Goal: Information Seeking & Learning: Understand process/instructions

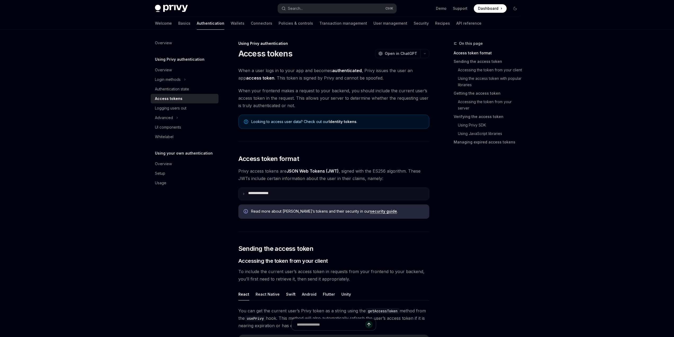
click at [274, 200] on summary "**********" at bounding box center [334, 194] width 190 height 12
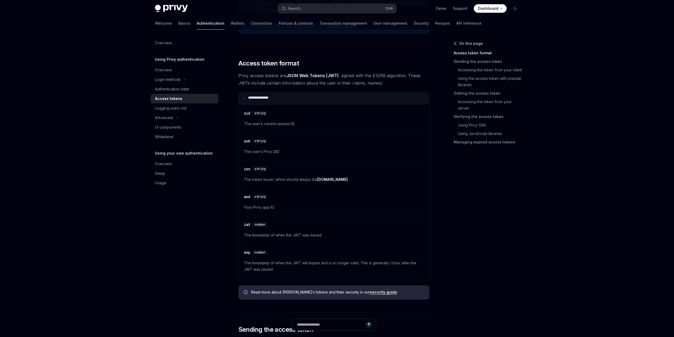
scroll to position [106, 0]
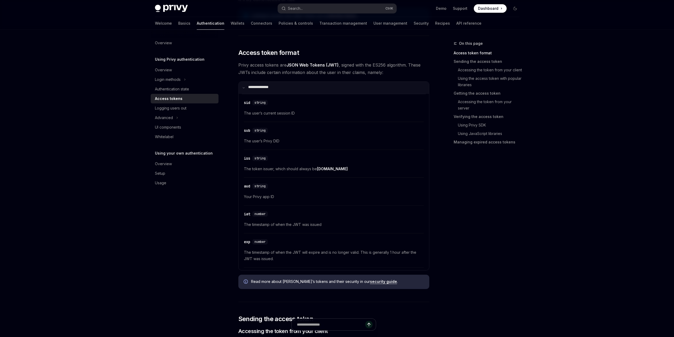
click at [256, 94] on summary "**********" at bounding box center [334, 88] width 190 height 12
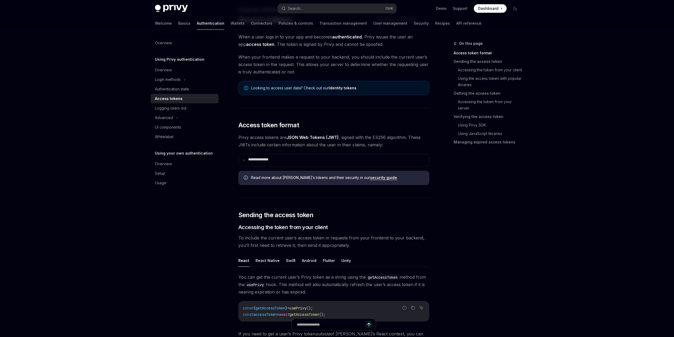
scroll to position [26, 0]
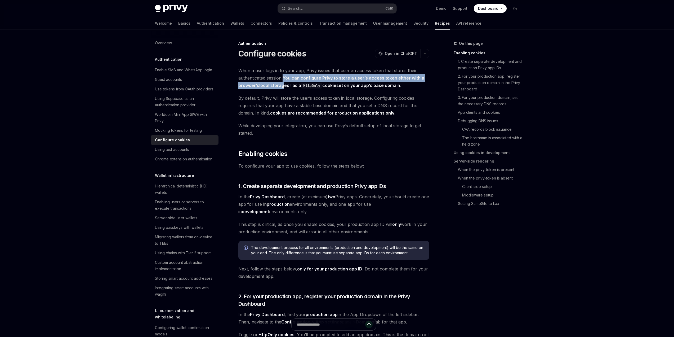
drag, startPoint x: 271, startPoint y: 97, endPoint x: 270, endPoint y: 103, distance: 6.6
click at [270, 89] on span "When a user logs in to your app, Privy issues that user an access token that st…" at bounding box center [333, 78] width 191 height 22
click at [270, 88] on link "local storage" at bounding box center [273, 86] width 28 height 6
drag, startPoint x: 280, startPoint y: 105, endPoint x: 291, endPoint y: 106, distance: 11.4
click at [291, 88] on strong "You can configure Privy to store a user’s access token either with a browser’s …" at bounding box center [331, 81] width 186 height 13
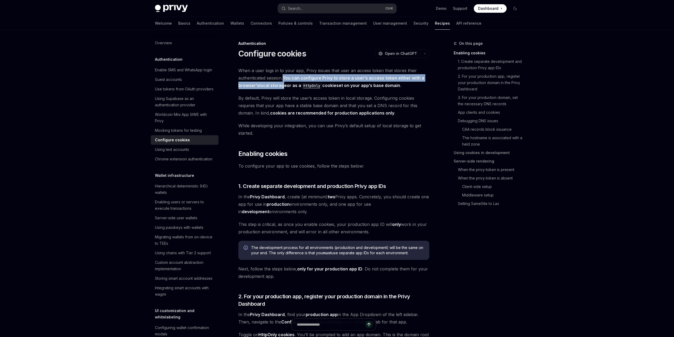
click at [291, 88] on strong "You can configure Privy to store a user’s access token either with a browser’s …" at bounding box center [331, 81] width 186 height 13
drag, startPoint x: 424, startPoint y: 106, endPoint x: 322, endPoint y: 107, distance: 101.2
click at [322, 89] on span "When a user logs in to your app, Privy issues that user an access token that st…" at bounding box center [333, 78] width 191 height 22
click at [426, 89] on span "When a user logs in to your app, Privy issues that user an access token that st…" at bounding box center [333, 78] width 191 height 22
drag, startPoint x: 427, startPoint y: 106, endPoint x: 322, endPoint y: 108, distance: 104.9
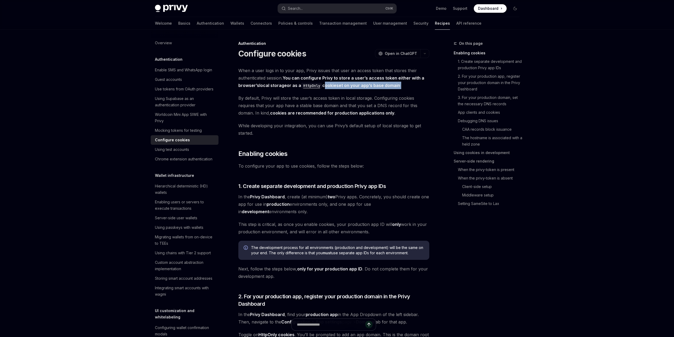
click at [322, 89] on span "When a user logs in to your app, Privy issues that user an access token that st…" at bounding box center [333, 78] width 191 height 22
click at [427, 89] on span "When a user logs in to your app, Privy issues that user an access token that st…" at bounding box center [333, 78] width 191 height 22
drag, startPoint x: 432, startPoint y: 104, endPoint x: 323, endPoint y: 108, distance: 109.2
click at [323, 89] on span "When a user logs in to your app, Privy issues that user an access token that st…" at bounding box center [333, 78] width 191 height 22
click at [429, 89] on span "When a user logs in to your app, Privy issues that user an access token that st…" at bounding box center [333, 78] width 191 height 22
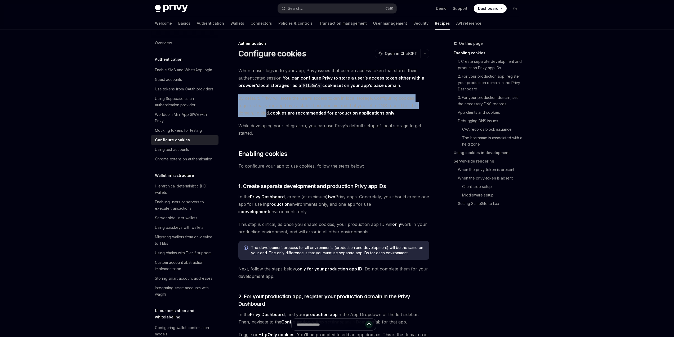
drag, startPoint x: 239, startPoint y: 123, endPoint x: 249, endPoint y: 140, distance: 19.2
click at [247, 117] on span "By default, Privy will store the user’s access token in local storage. Configur…" at bounding box center [333, 105] width 191 height 22
click at [245, 117] on span "By default, Privy will store the user’s access token in local storage. Configur…" at bounding box center [333, 105] width 191 height 22
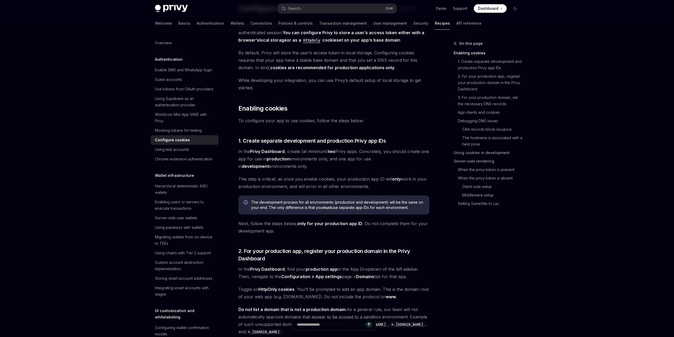
scroll to position [53, 0]
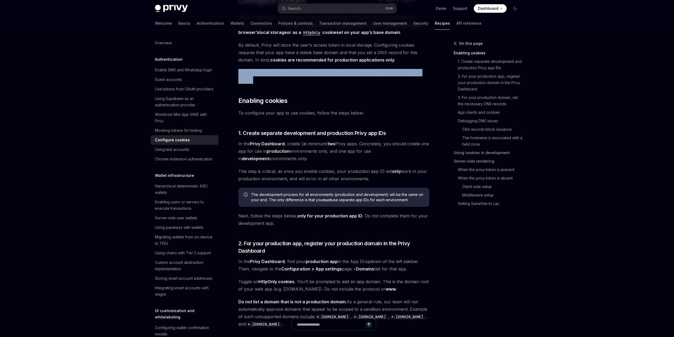
drag, startPoint x: 215, startPoint y: 103, endPoint x: 233, endPoint y: 112, distance: 19.2
click at [238, 84] on span "While developing your integration, you can use Privy’s default setup of local s…" at bounding box center [333, 76] width 191 height 15
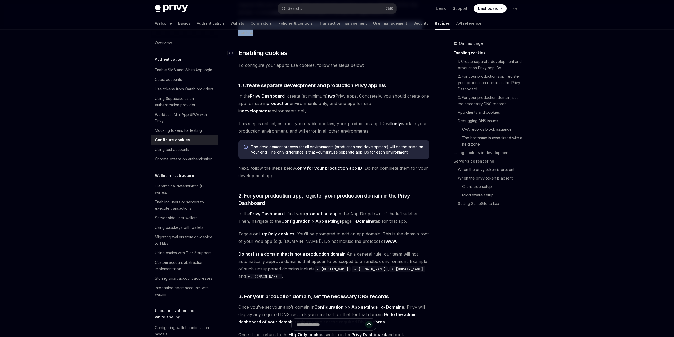
scroll to position [106, 0]
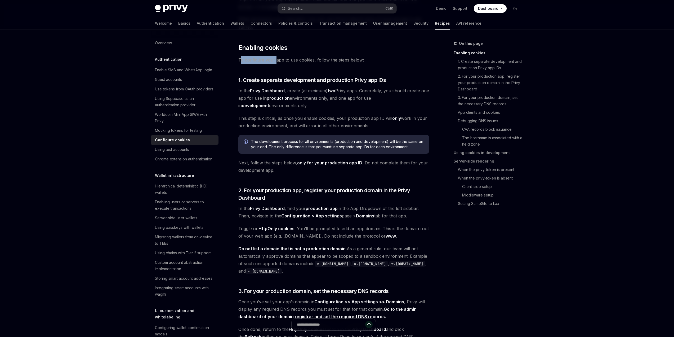
drag, startPoint x: 216, startPoint y: 101, endPoint x: 259, endPoint y: 100, distance: 43.5
click at [259, 64] on span "To configure your app to use cookies, follow the steps below:" at bounding box center [333, 59] width 191 height 7
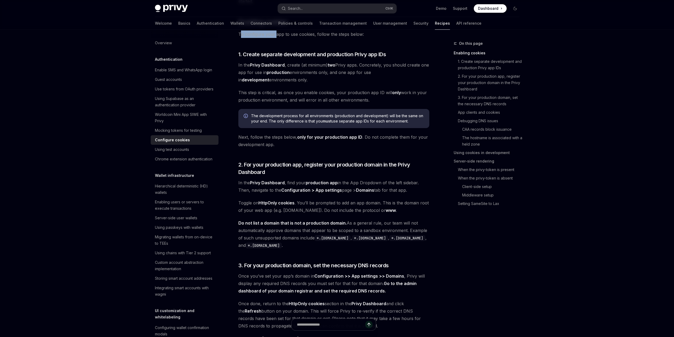
scroll to position [132, 0]
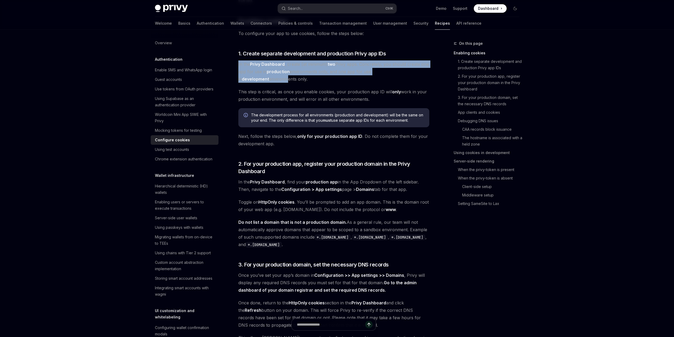
drag, startPoint x: 243, startPoint y: 119, endPoint x: 232, endPoint y: 131, distance: 15.9
click at [238, 83] on span "In the Privy Dashboard , create (at minimum) two Privy apps. Concretely, you sh…" at bounding box center [333, 71] width 191 height 22
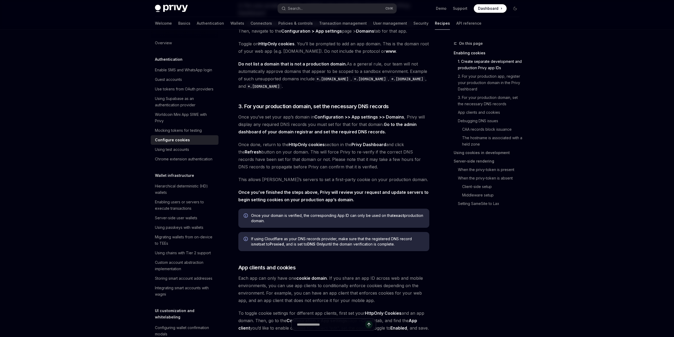
scroll to position [291, 0]
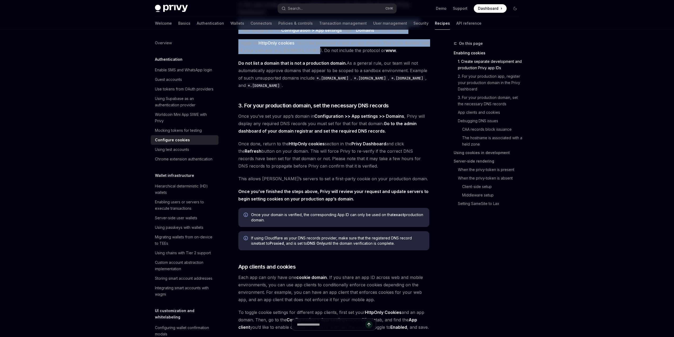
drag, startPoint x: 214, startPoint y: 102, endPoint x: 305, endPoint y: 137, distance: 97.5
click at [305, 54] on span "Toggle on HttpOnly cookies . You’ll be prompted to add an app domain. This is t…" at bounding box center [333, 46] width 191 height 15
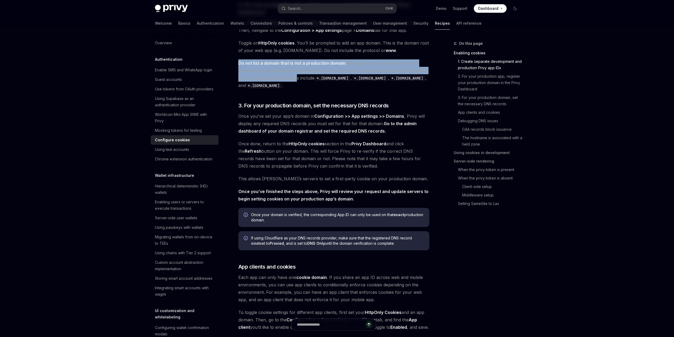
drag, startPoint x: 211, startPoint y: 152, endPoint x: 283, endPoint y: 170, distance: 74.4
click at [283, 89] on span "Do not list a domain that is not a production domain. As a general rule, our te…" at bounding box center [333, 74] width 191 height 30
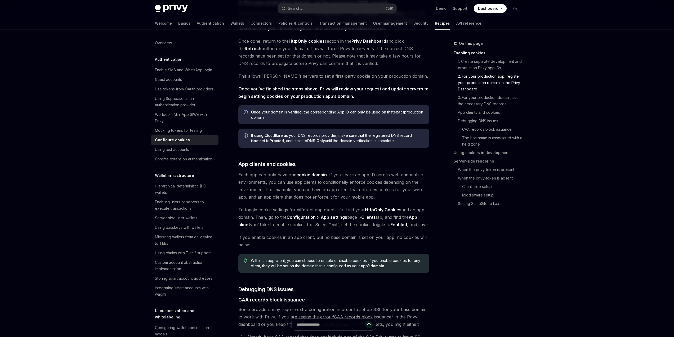
scroll to position [424, 0]
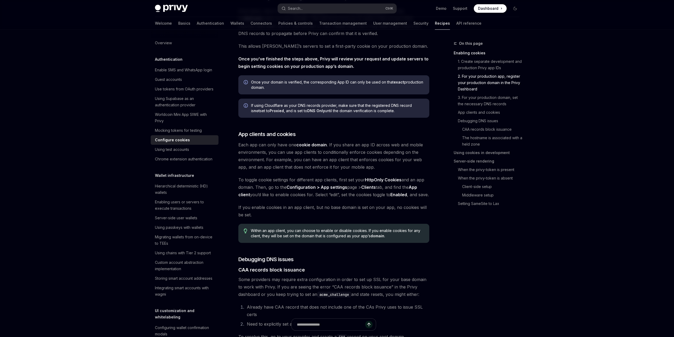
drag, startPoint x: 213, startPoint y: 118, endPoint x: 353, endPoint y: 149, distance: 143.9
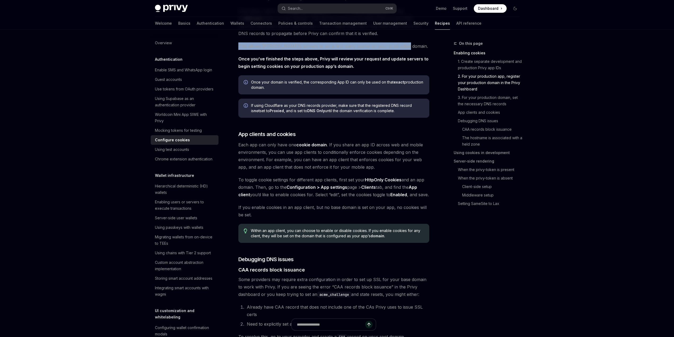
drag, startPoint x: 213, startPoint y: 164, endPoint x: 415, endPoint y: 165, distance: 201.3
click at [415, 50] on span "This allows [PERSON_NAME]’s servers to set a first-party cookie on your product…" at bounding box center [333, 45] width 191 height 7
drag, startPoint x: 214, startPoint y: 164, endPoint x: 416, endPoint y: 164, distance: 201.8
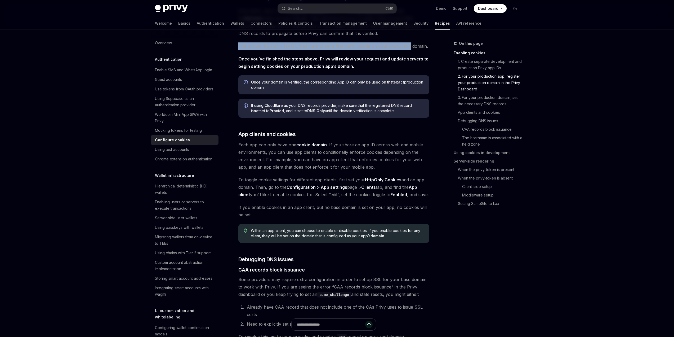
click at [416, 50] on span "This allows [PERSON_NAME]’s servers to set a first-party cookie on your product…" at bounding box center [333, 45] width 191 height 7
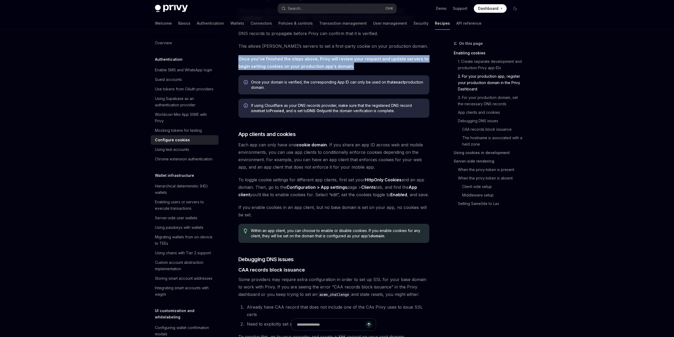
drag, startPoint x: 222, startPoint y: 181, endPoint x: 359, endPoint y: 185, distance: 136.5
drag, startPoint x: 247, startPoint y: 217, endPoint x: 229, endPoint y: 208, distance: 20.7
click at [238, 94] on div "Once your domain is verified, the corresponding App ID can only be used on that…" at bounding box center [333, 84] width 191 height 19
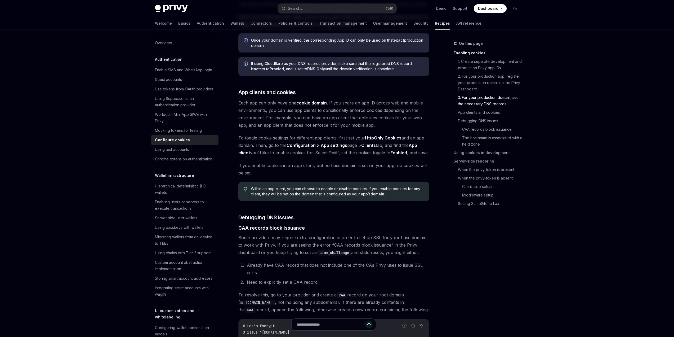
scroll to position [477, 0]
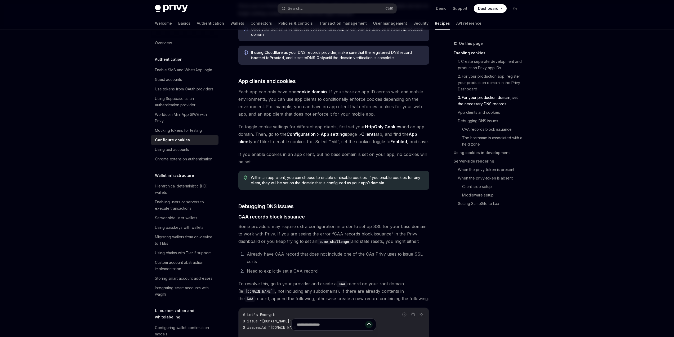
drag, startPoint x: 228, startPoint y: 183, endPoint x: 403, endPoint y: 192, distance: 175.9
click at [403, 65] on div "If using Cloudflare as your DNS records provider, make sure that the registered…" at bounding box center [333, 55] width 191 height 19
click at [403, 60] on span "If using Cloudflare as your DNS records provider, make sure that the registered…" at bounding box center [337, 55] width 173 height 11
drag, startPoint x: 407, startPoint y: 192, endPoint x: 229, endPoint y: 181, distance: 178.9
click at [238, 65] on div "If using Cloudflare as your DNS records provider, make sure that the registered…" at bounding box center [333, 55] width 191 height 19
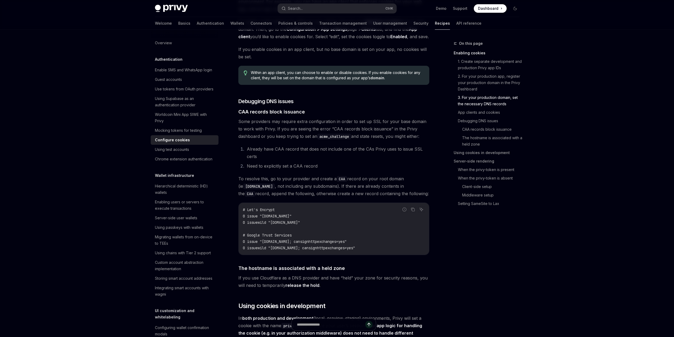
scroll to position [583, 0]
drag, startPoint x: 213, startPoint y: 126, endPoint x: 371, endPoint y: 157, distance: 160.8
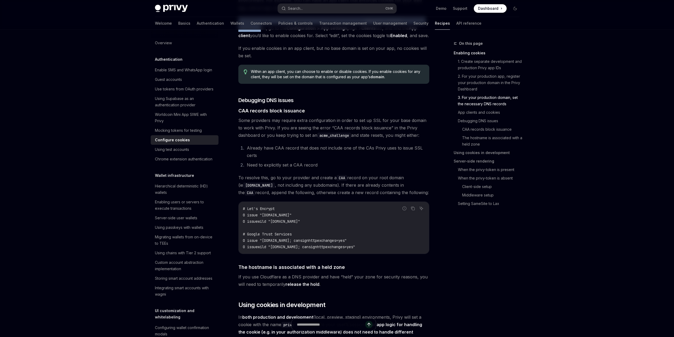
drag, startPoint x: 216, startPoint y: 173, endPoint x: 238, endPoint y: 177, distance: 22.9
click at [239, 39] on span "To toggle cookie settings for different app clients, first set your HttpOnly Co…" at bounding box center [333, 28] width 191 height 22
click at [243, 39] on span "To toggle cookie settings for different app clients, first set your HttpOnly Co…" at bounding box center [333, 28] width 191 height 22
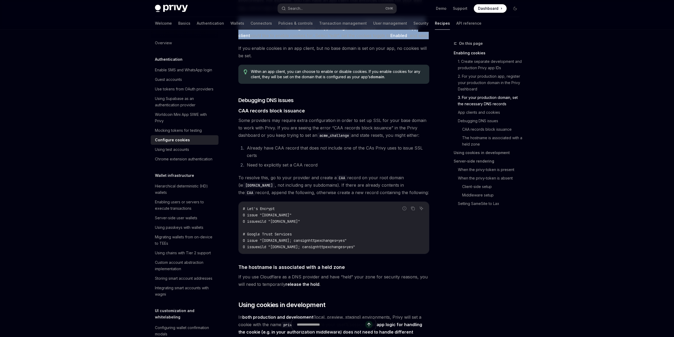
drag, startPoint x: 212, startPoint y: 172, endPoint x: 249, endPoint y: 197, distance: 44.4
click at [249, 39] on span "To toggle cookie settings for different app clients, first set your HttpOnly Co…" at bounding box center [333, 28] width 191 height 22
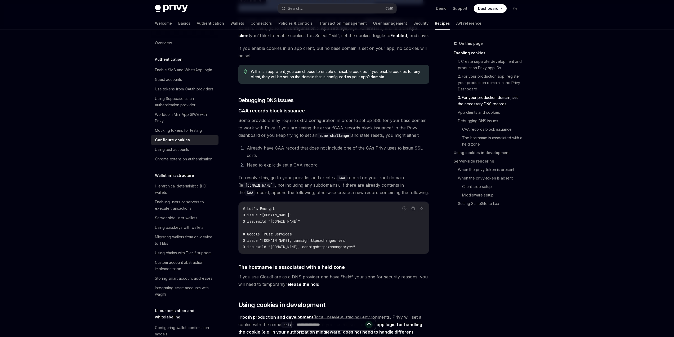
drag, startPoint x: 249, startPoint y: 146, endPoint x: 373, endPoint y: 155, distance: 124.3
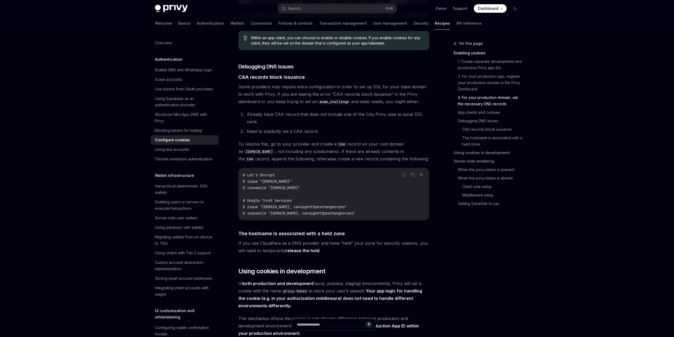
scroll to position [609, 0]
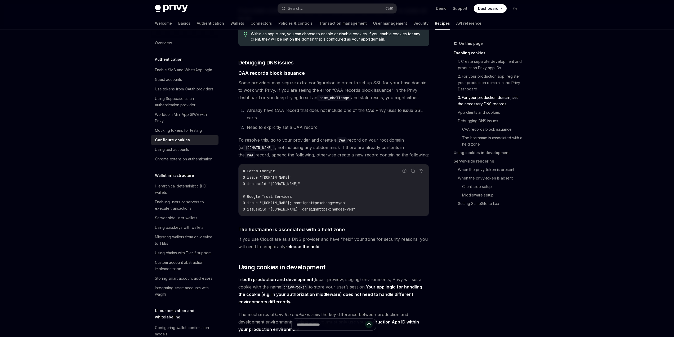
scroll to position [636, 0]
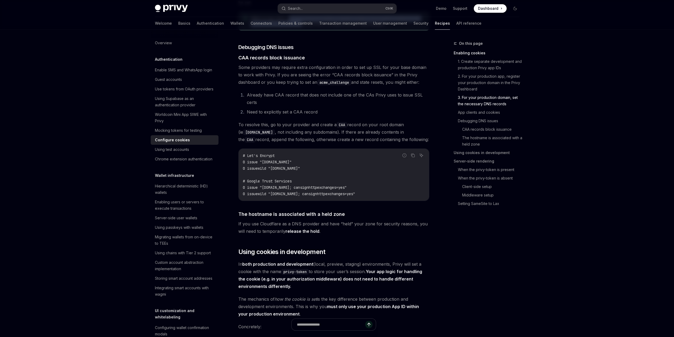
drag, startPoint x: 278, startPoint y: 190, endPoint x: 294, endPoint y: 198, distance: 17.3
click at [294, 26] on span "Within an app client, you can choose to enable or disable cookies. If you enabl…" at bounding box center [337, 21] width 173 height 11
drag, startPoint x: 266, startPoint y: 189, endPoint x: 277, endPoint y: 199, distance: 14.3
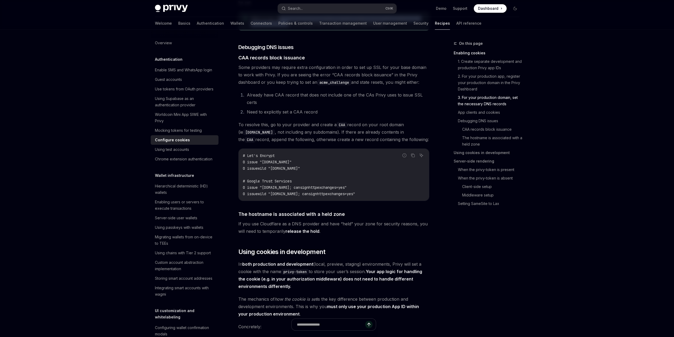
click at [277, 26] on span "Within an app client, you can choose to enable or disable cookies. If you enabl…" at bounding box center [337, 21] width 173 height 11
drag, startPoint x: 377, startPoint y: 101, endPoint x: 249, endPoint y: 93, distance: 128.2
copy span "For example, you can have an app client that enforces cookies for your web app,…"
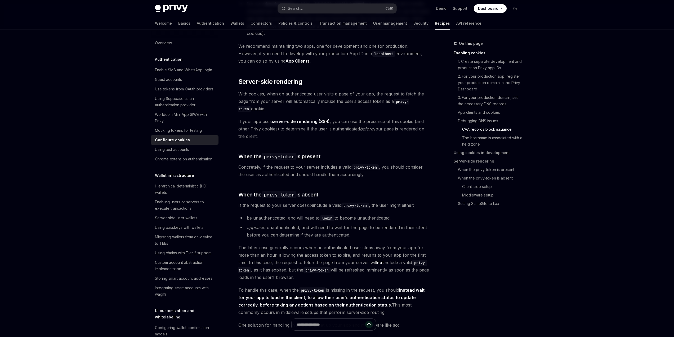
scroll to position [1007, 0]
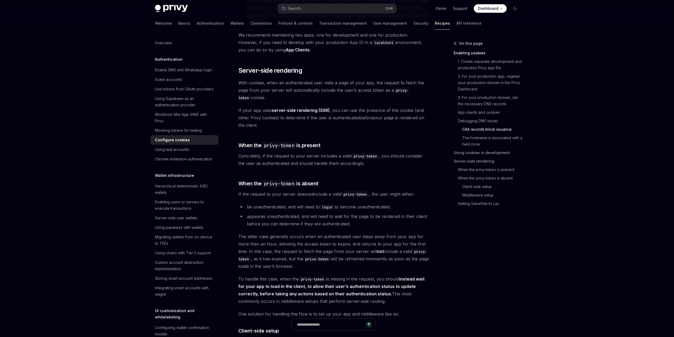
drag, startPoint x: 213, startPoint y: 170, endPoint x: 236, endPoint y: 172, distance: 23.1
click at [236, 172] on div "Authentication Configure cookies OpenAI Open in ChatGPT OpenAI Open in ChatGPT …" at bounding box center [284, 56] width 292 height 2044
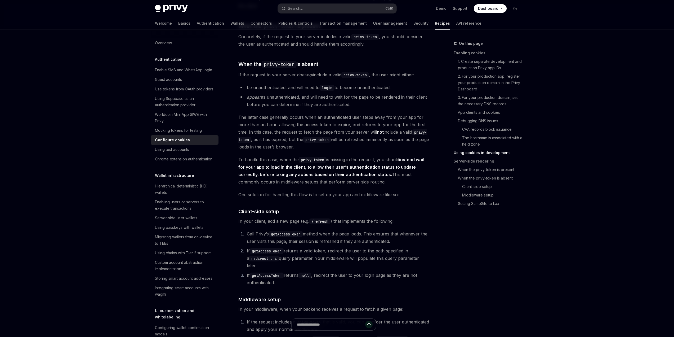
scroll to position [1139, 0]
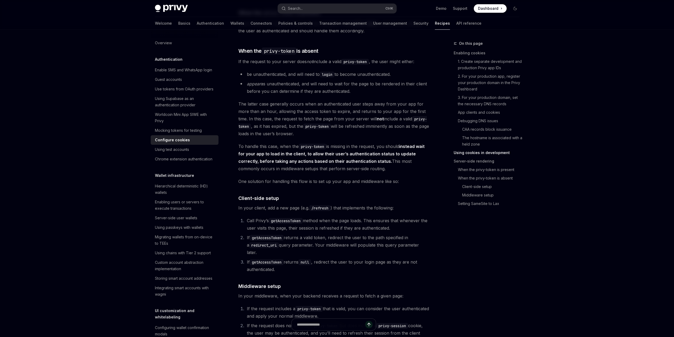
drag, startPoint x: 215, startPoint y: 170, endPoint x: 229, endPoint y: 180, distance: 16.8
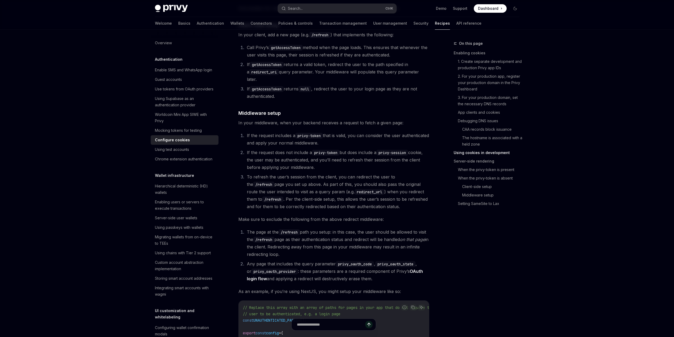
scroll to position [1377, 0]
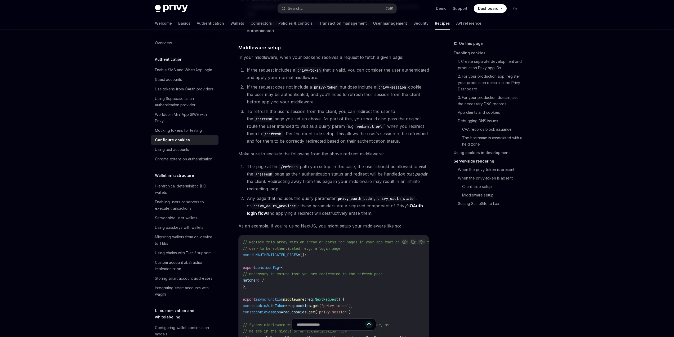
drag, startPoint x: 219, startPoint y: 189, endPoint x: 248, endPoint y: 200, distance: 31.3
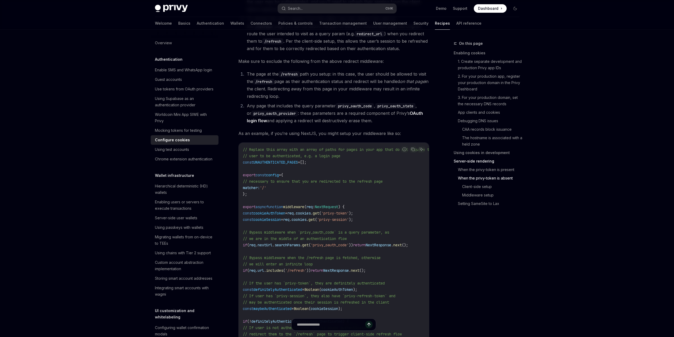
scroll to position [1536, 0]
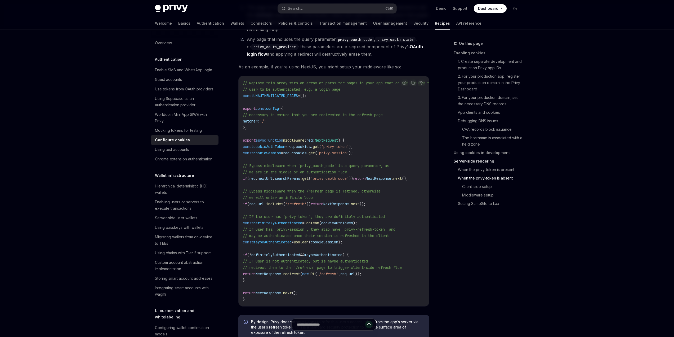
drag, startPoint x: 225, startPoint y: 171, endPoint x: 261, endPoint y: 181, distance: 37.4
drag, startPoint x: 223, startPoint y: 172, endPoint x: 416, endPoint y: 178, distance: 193.0
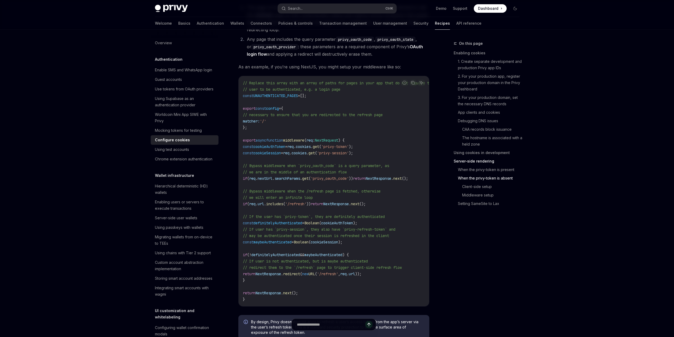
drag, startPoint x: 225, startPoint y: 191, endPoint x: 300, endPoint y: 202, distance: 75.5
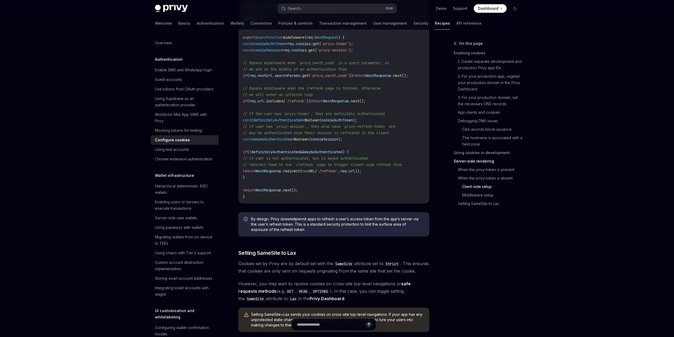
scroll to position [1642, 0]
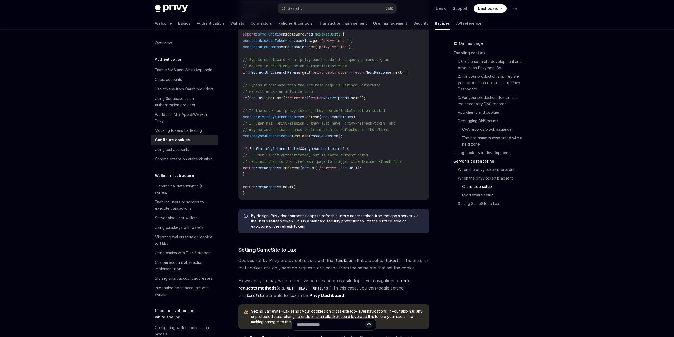
drag, startPoint x: 225, startPoint y: 167, endPoint x: 247, endPoint y: 175, distance: 23.5
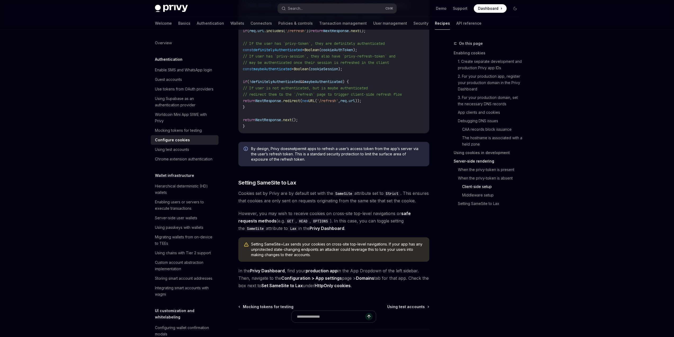
scroll to position [1695, 0]
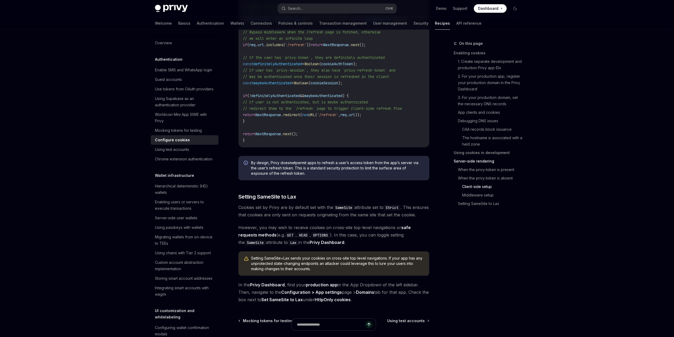
drag, startPoint x: 210, startPoint y: 99, endPoint x: 353, endPoint y: 120, distance: 144.0
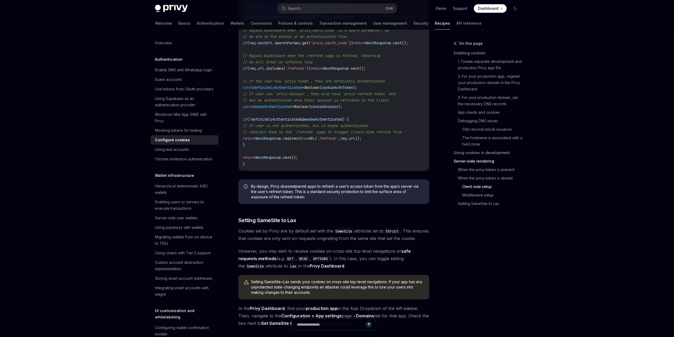
scroll to position [1669, 0]
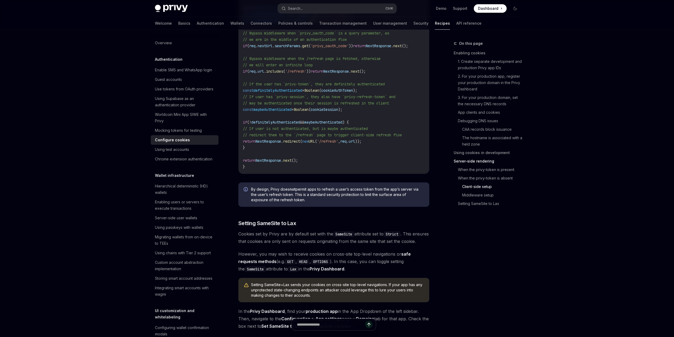
drag, startPoint x: 221, startPoint y: 134, endPoint x: 326, endPoint y: 177, distance: 113.4
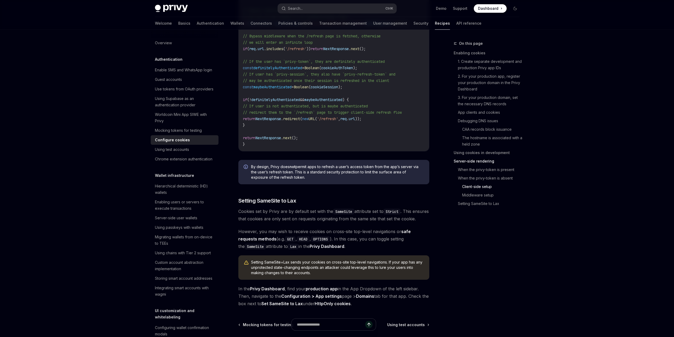
scroll to position [1695, 0]
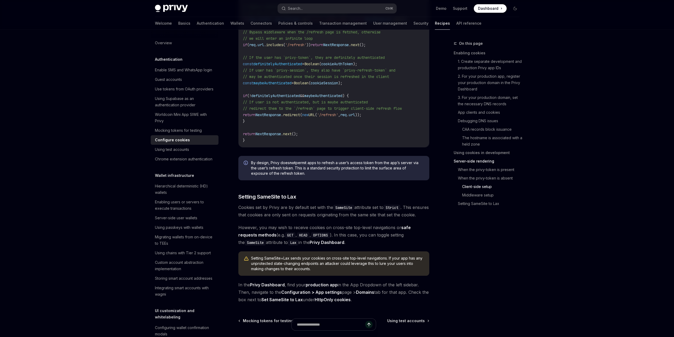
drag, startPoint x: 223, startPoint y: 166, endPoint x: 244, endPoint y: 177, distance: 24.0
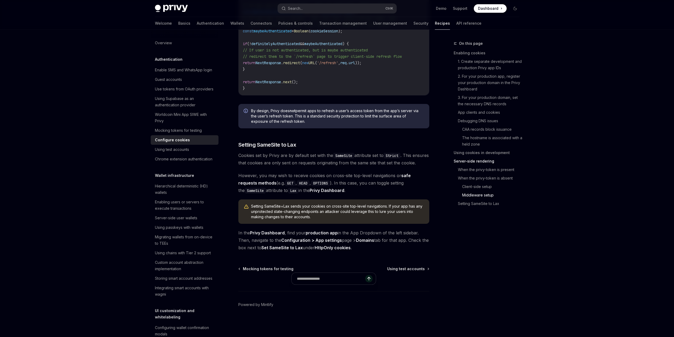
scroll to position [2013, 0]
drag, startPoint x: 231, startPoint y: 115, endPoint x: 363, endPoint y: 118, distance: 132.5
drag, startPoint x: 272, startPoint y: 131, endPoint x: 313, endPoint y: 132, distance: 40.8
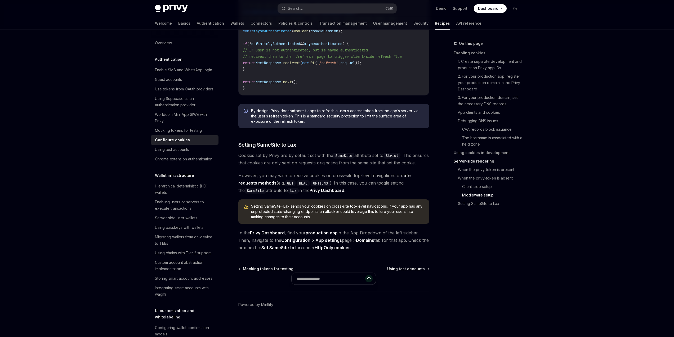
drag, startPoint x: 225, startPoint y: 161, endPoint x: 273, endPoint y: 161, distance: 47.7
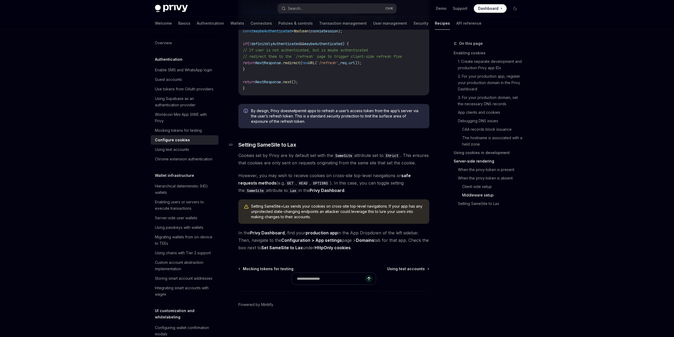
scroll to position [2199, 0]
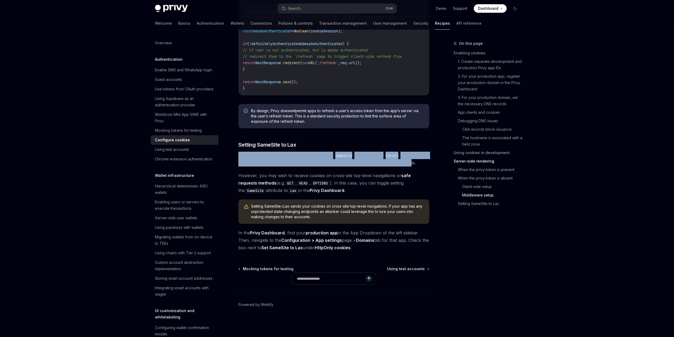
drag, startPoint x: 215, startPoint y: 180, endPoint x: 226, endPoint y: 197, distance: 19.8
click at [238, 166] on span "Cookies set by Privy are by default set with the SameSite attribute set to Stri…" at bounding box center [333, 159] width 191 height 15
drag, startPoint x: 216, startPoint y: 180, endPoint x: 230, endPoint y: 197, distance: 21.8
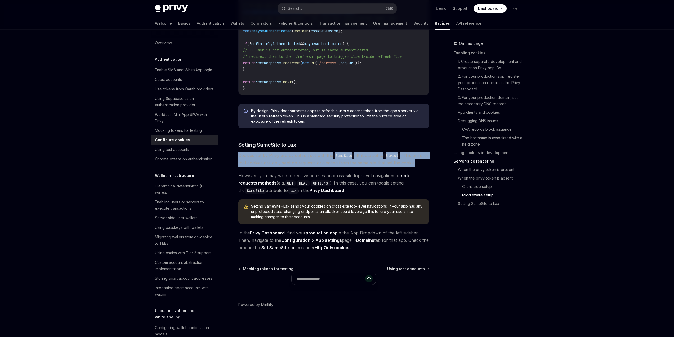
click at [238, 166] on span "Cookies set by Privy are by default set with the SameSite attribute set to Stri…" at bounding box center [333, 159] width 191 height 15
drag, startPoint x: 233, startPoint y: 199, endPoint x: 214, endPoint y: 184, distance: 23.8
click at [238, 166] on span "Cookies set by Privy are by default set with the SameSite attribute set to Stri…" at bounding box center [333, 159] width 191 height 15
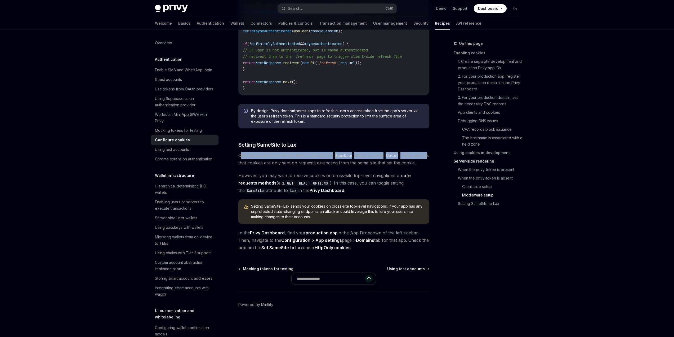
drag, startPoint x: 216, startPoint y: 183, endPoint x: 230, endPoint y: 194, distance: 18.4
click at [238, 166] on span "Cookies set by Privy are by default set with the SameSite attribute set to Stri…" at bounding box center [333, 159] width 191 height 15
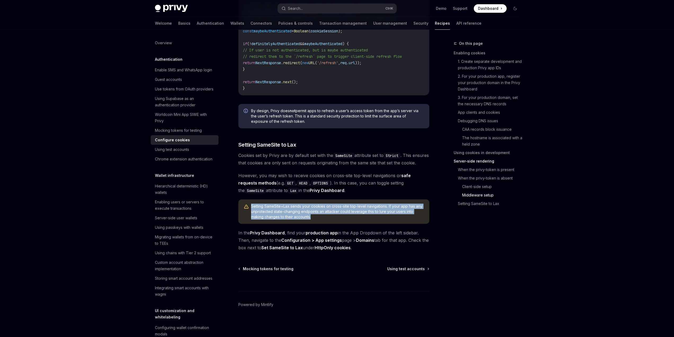
drag, startPoint x: 228, startPoint y: 202, endPoint x: 319, endPoint y: 212, distance: 90.9
click at [319, 212] on div "Setting SameSite=Lax sends your cookies on cross-site top-level navigations. If…" at bounding box center [333, 211] width 191 height 24
click at [319, 212] on span "Setting SameSite=Lax sends your cookies on cross-site top-level navigations. If…" at bounding box center [337, 211] width 173 height 16
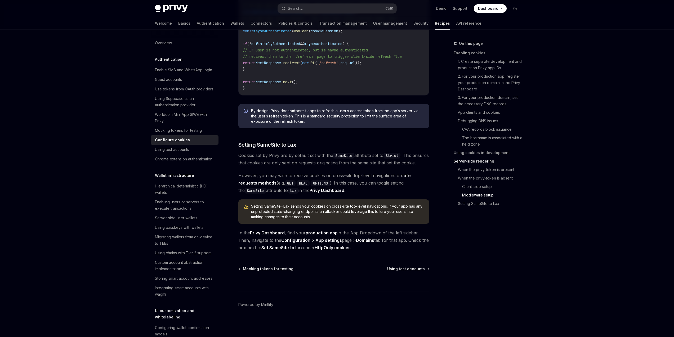
scroll to position [2278, 0]
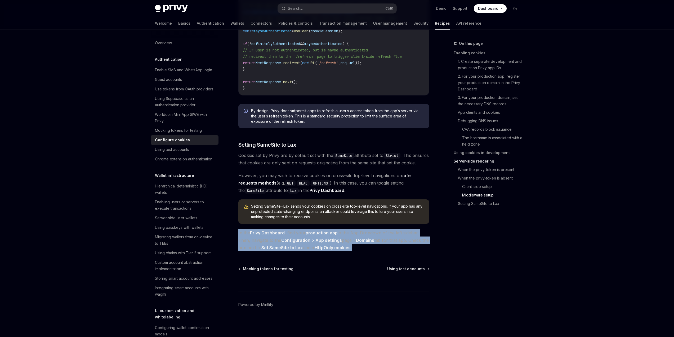
drag, startPoint x: 213, startPoint y: 207, endPoint x: 375, endPoint y: 226, distance: 163.0
click at [375, 229] on span "In the Privy Dashboard , find your production app in the App Dropdown of the le…" at bounding box center [333, 240] width 191 height 22
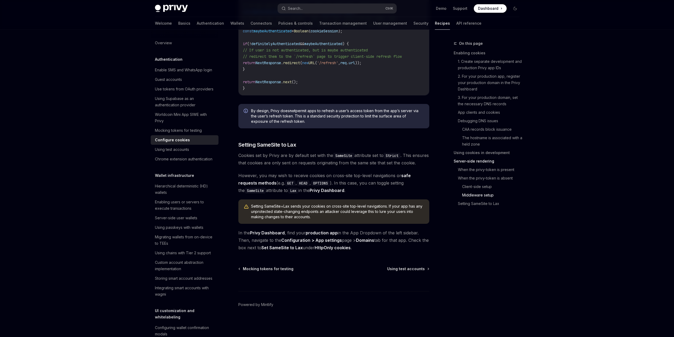
scroll to position [2225, 0]
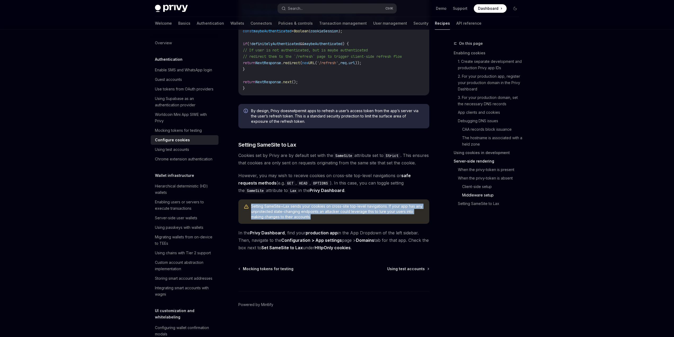
drag, startPoint x: 234, startPoint y: 228, endPoint x: 312, endPoint y: 238, distance: 78.3
click at [312, 224] on div "Setting SameSite=Lax sends your cookies on cross-site top-level navigations. If…" at bounding box center [333, 211] width 191 height 24
click at [312, 219] on span "Setting SameSite=Lax sends your cookies on cross-site top-level navigations. If…" at bounding box center [337, 211] width 173 height 16
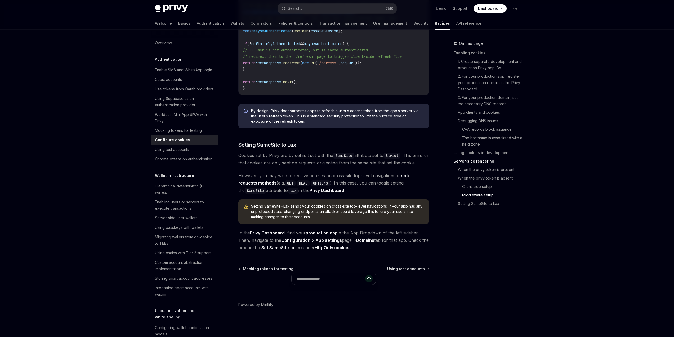
scroll to position [1987, 0]
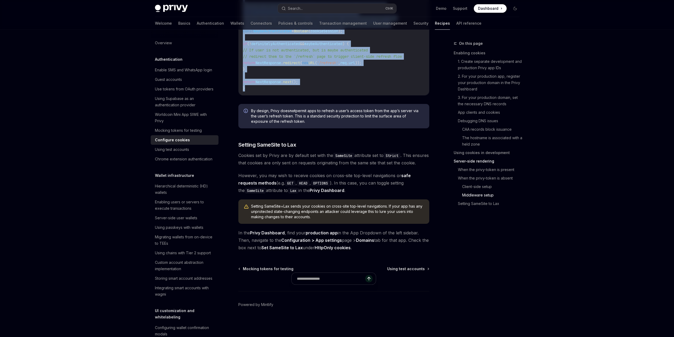
drag, startPoint x: 219, startPoint y: 108, endPoint x: 248, endPoint y: 306, distance: 200.4
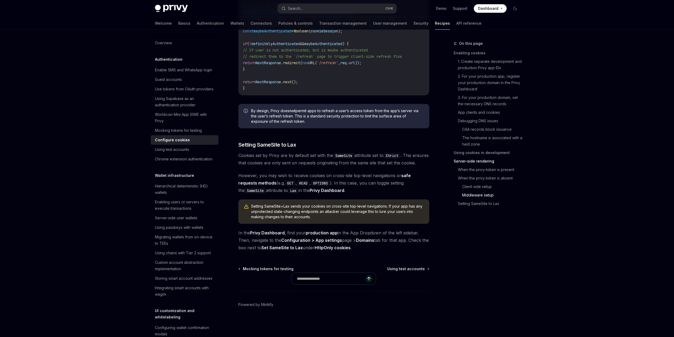
drag, startPoint x: 225, startPoint y: 118, endPoint x: 385, endPoint y: 125, distance: 160.2
drag, startPoint x: 384, startPoint y: 125, endPoint x: 216, endPoint y: 115, distance: 168.7
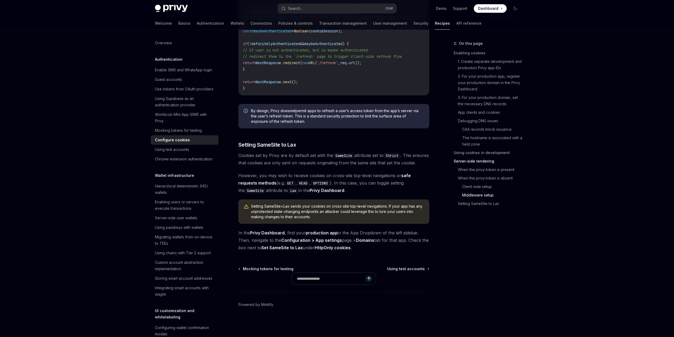
drag, startPoint x: 252, startPoint y: 196, endPoint x: 399, endPoint y: 186, distance: 147.6
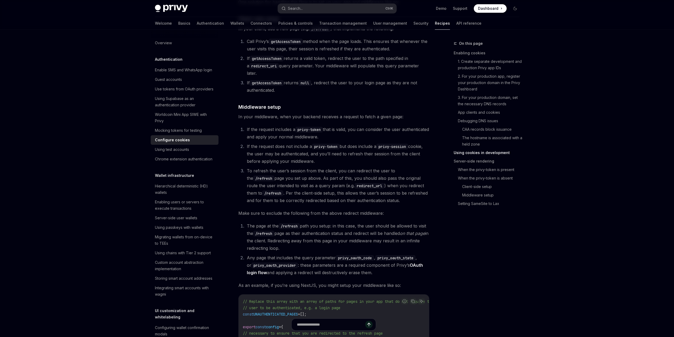
scroll to position [1271, 0]
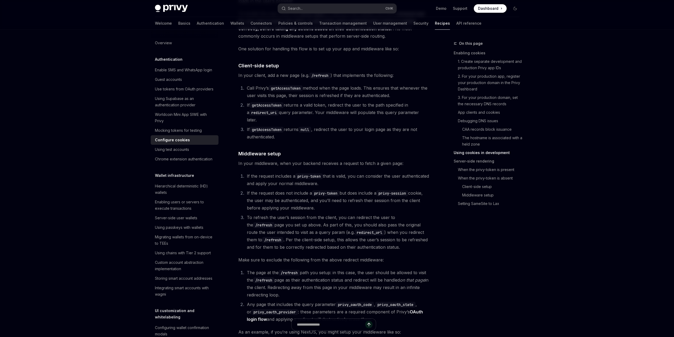
drag, startPoint x: 324, startPoint y: 180, endPoint x: 214, endPoint y: 177, distance: 110.2
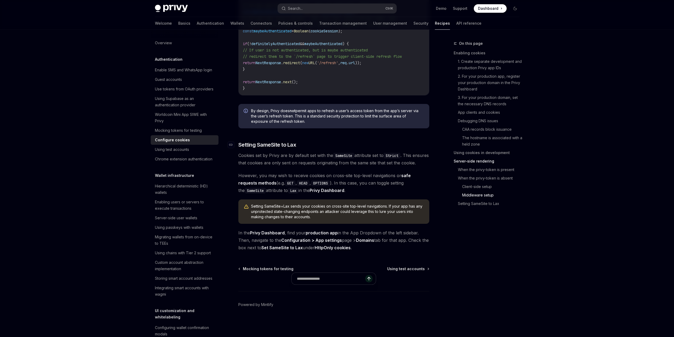
scroll to position [2197, 0]
drag, startPoint x: 301, startPoint y: 170, endPoint x: 211, endPoint y: 169, distance: 90.1
click at [238, 148] on h3 "​ Setting SameSite to Lax" at bounding box center [333, 144] width 191 height 7
click at [238, 166] on span "Cookies set by Privy are by default set with the SameSite attribute set to Stri…" at bounding box center [333, 159] width 191 height 15
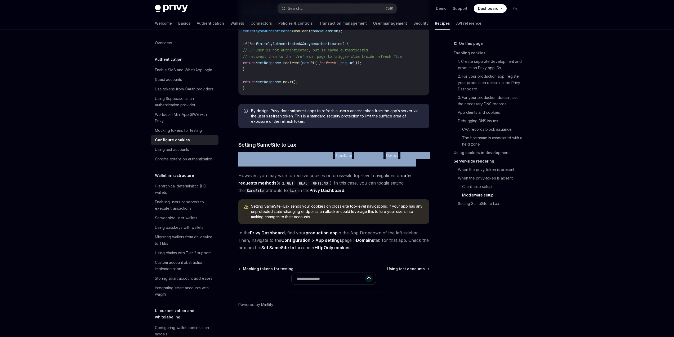
drag, startPoint x: 213, startPoint y: 182, endPoint x: 235, endPoint y: 201, distance: 29.3
click at [238, 166] on span "Cookies set by Privy are by default set with the SameSite attribute set to Stri…" at bounding box center [333, 159] width 191 height 15
drag, startPoint x: 236, startPoint y: 203, endPoint x: 212, endPoint y: 186, distance: 29.6
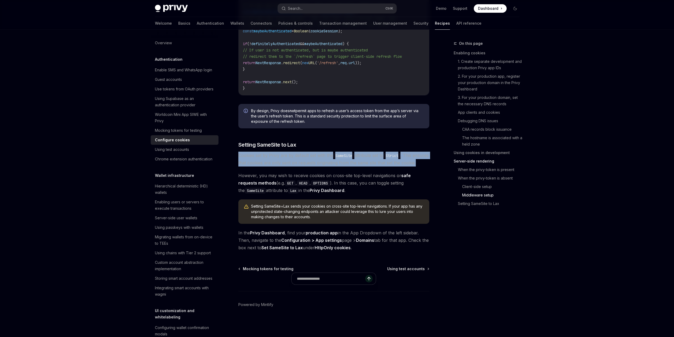
click at [238, 166] on span "Cookies set by Privy are by default set with the SameSite attribute set to Stri…" at bounding box center [333, 159] width 191 height 15
drag, startPoint x: 214, startPoint y: 183, endPoint x: 235, endPoint y: 204, distance: 30.5
click at [238, 166] on span "Cookies set by Privy are by default set with the SameSite attribute set to Stri…" at bounding box center [333, 159] width 191 height 15
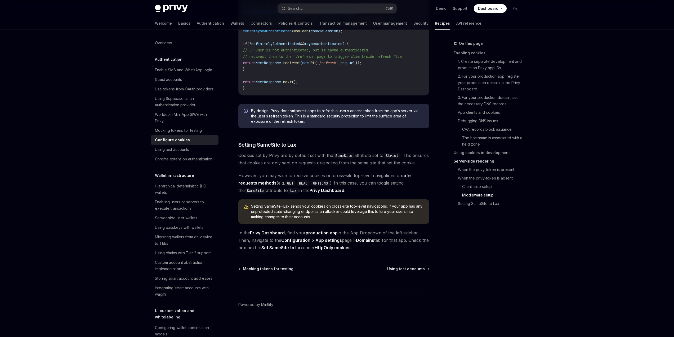
scroll to position [2200, 0]
